Goal: Find specific page/section: Find specific page/section

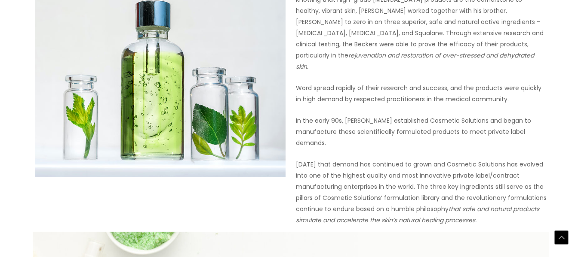
click at [228, 87] on img at bounding box center [160, 52] width 251 height 251
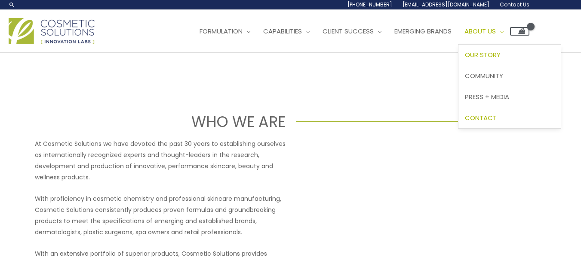
click at [494, 120] on span "Contact" at bounding box center [481, 117] width 32 height 9
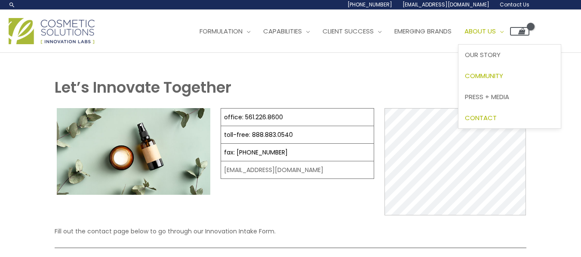
click at [503, 73] on span "Community" at bounding box center [484, 75] width 38 height 9
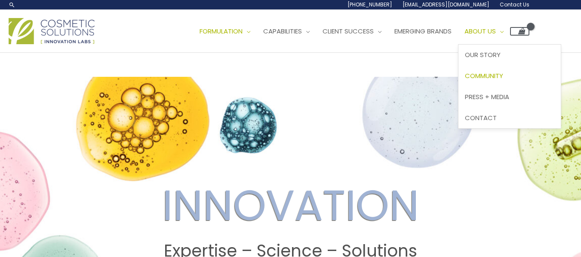
click at [503, 79] on span "Community" at bounding box center [484, 75] width 38 height 9
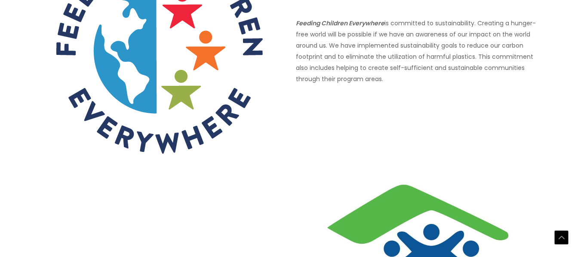
scroll to position [676, 0]
